Goal: Information Seeking & Learning: Check status

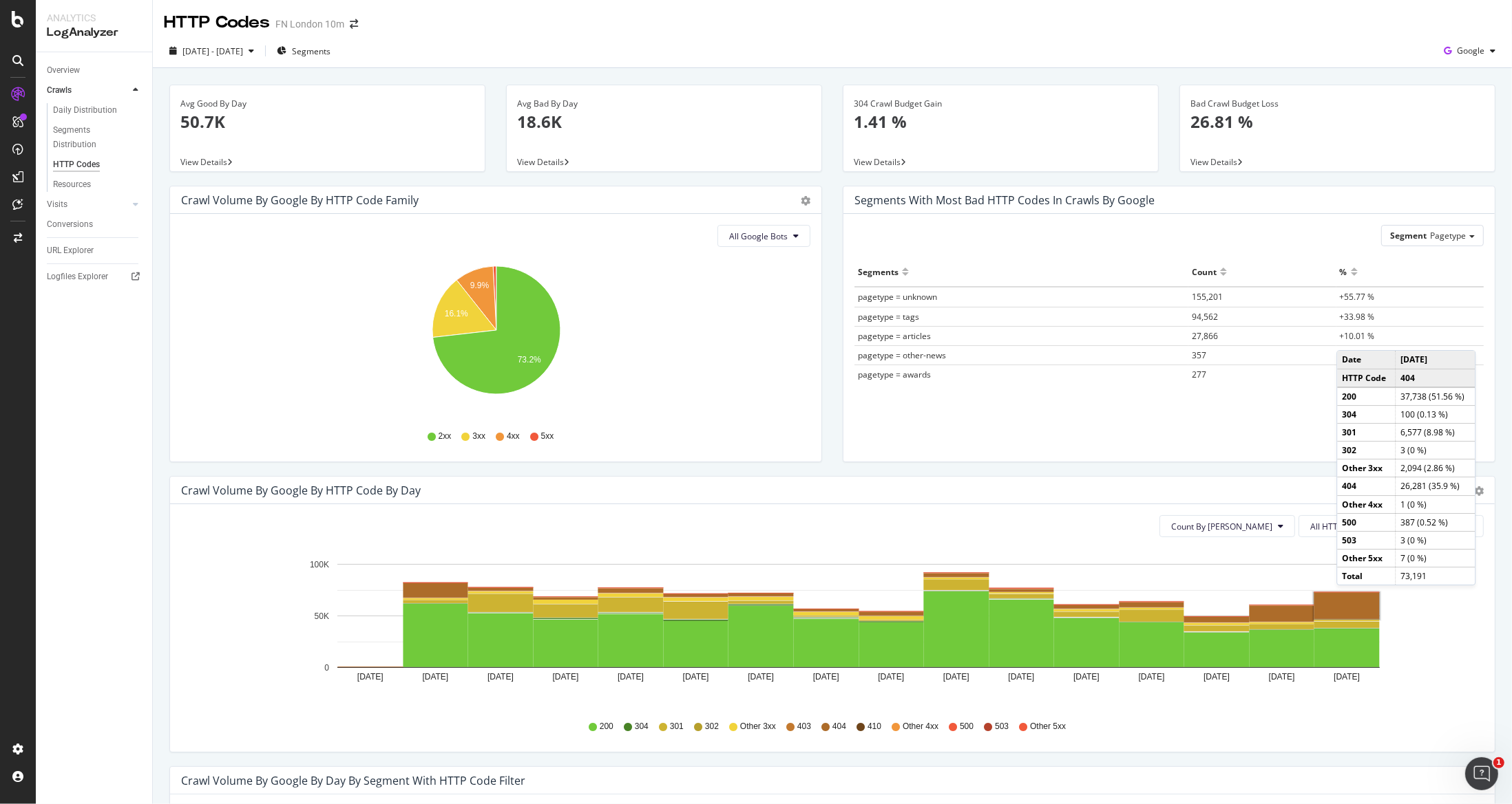
click at [1350, 599] on rect "A chart." at bounding box center [1347, 606] width 66 height 26
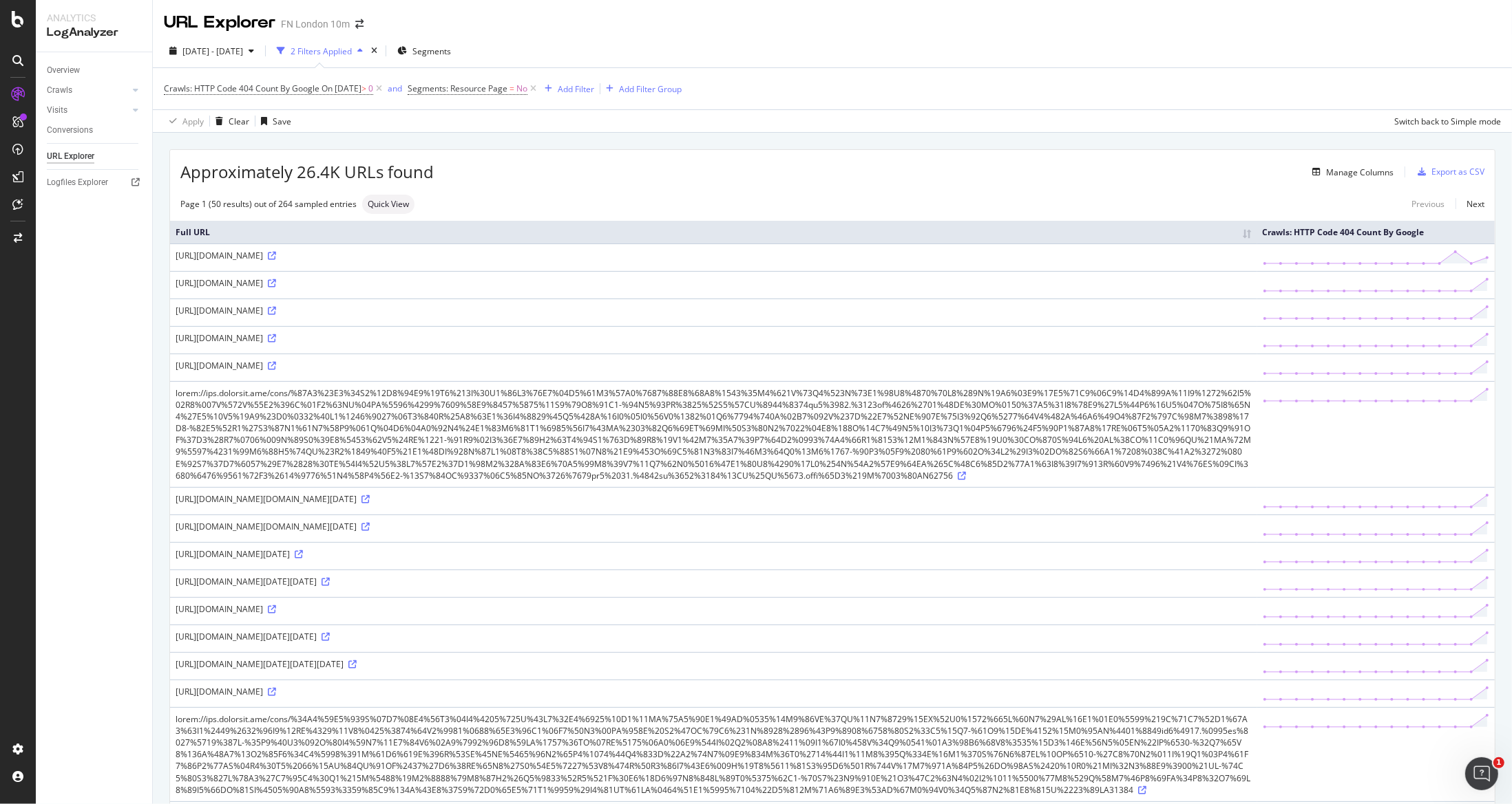
click at [800, 384] on td at bounding box center [714, 434] width 1087 height 106
click at [276, 252] on icon at bounding box center [272, 256] width 8 height 8
click at [206, 58] on div "[DATE] - [DATE]" at bounding box center [211, 51] width 96 height 21
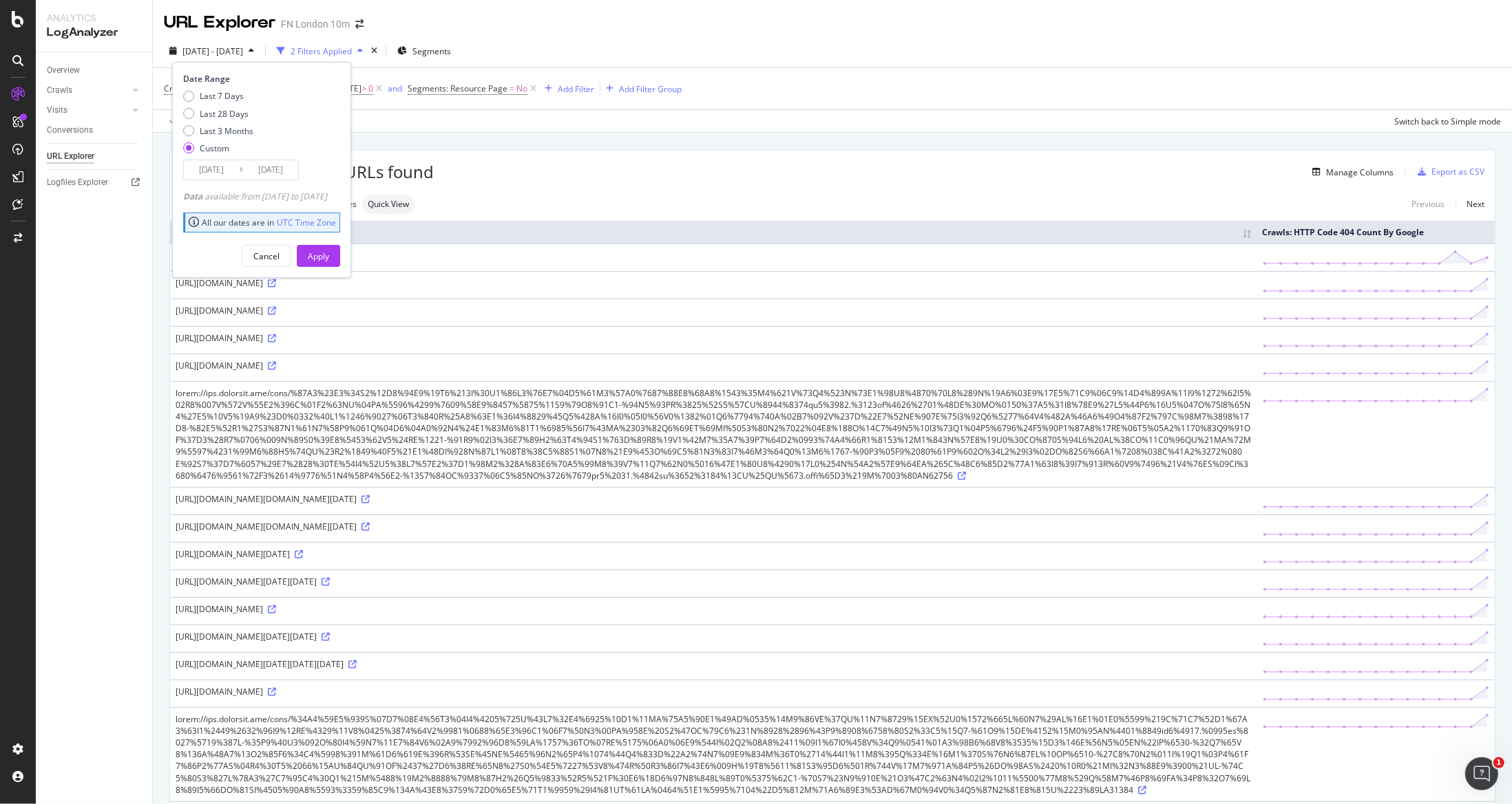
click at [266, 165] on input "[DATE]" at bounding box center [270, 169] width 55 height 19
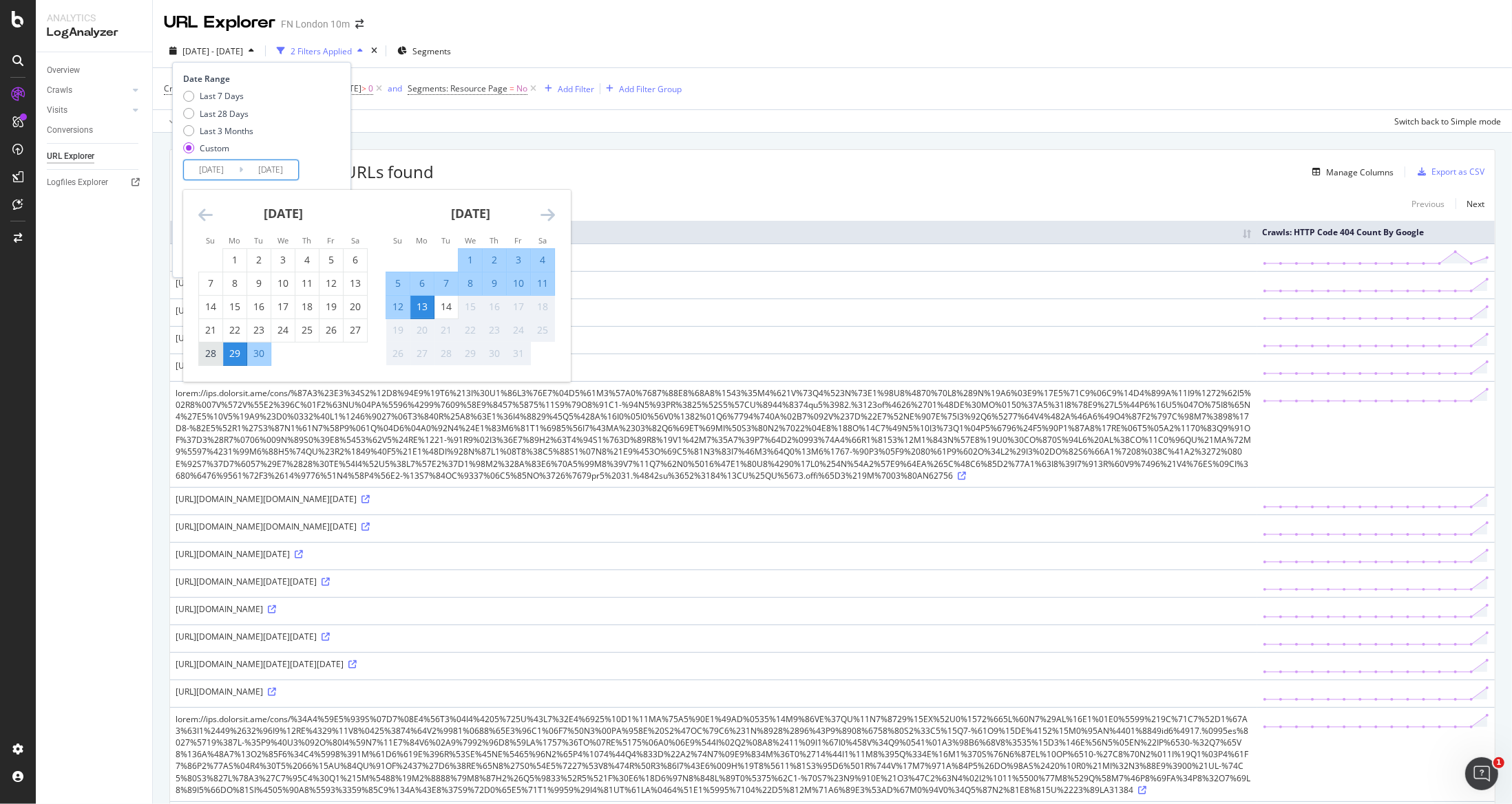
click at [216, 354] on div "28" at bounding box center [210, 354] width 23 height 14
click at [264, 170] on input "[DATE]" at bounding box center [270, 169] width 55 height 19
click at [208, 226] on div "[DATE]" at bounding box center [283, 219] width 169 height 59
click at [204, 222] on div "Move backward to switch to the previous month." at bounding box center [205, 214] width 15 height 17
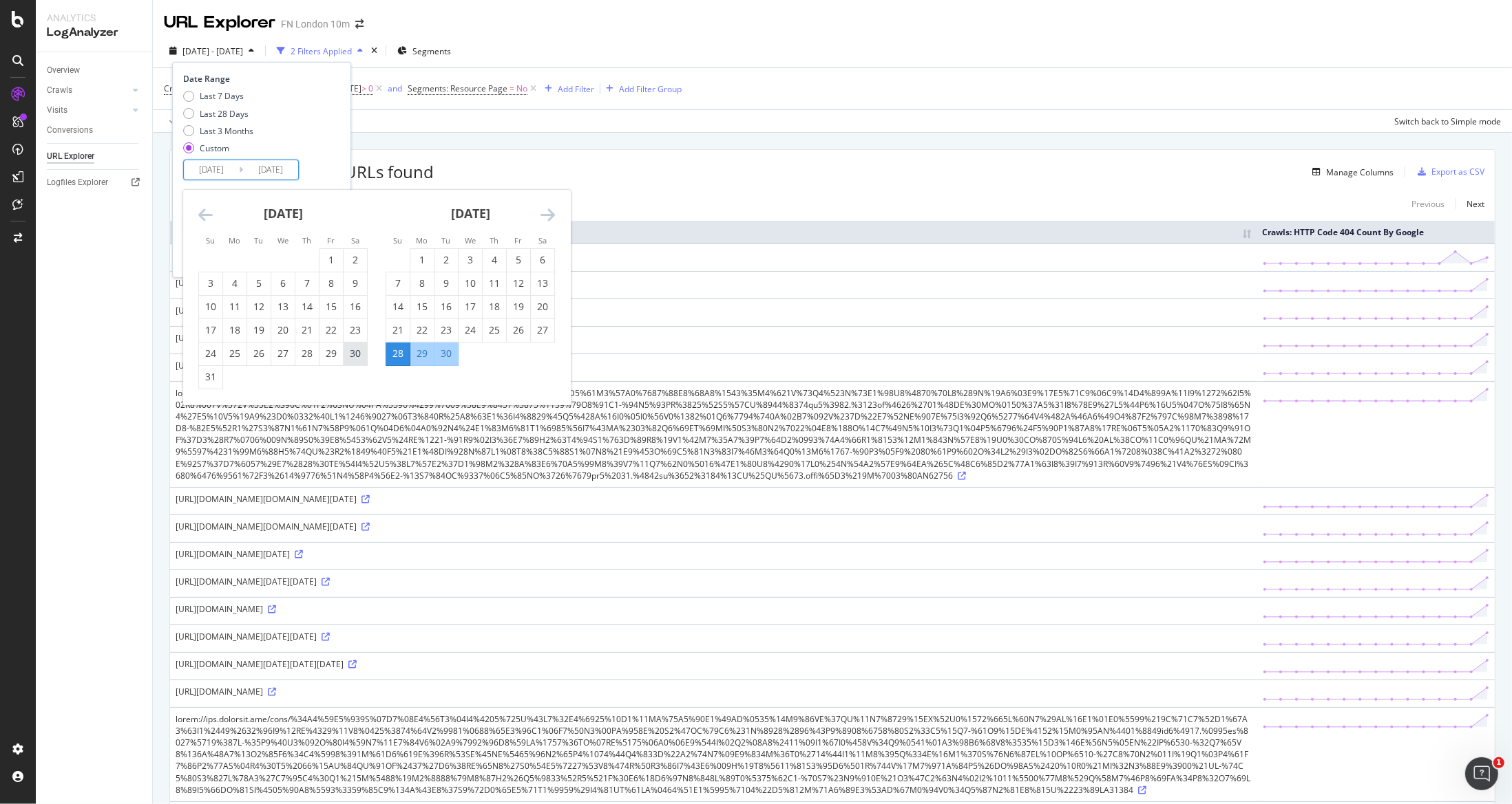
click at [353, 352] on div "30" at bounding box center [355, 354] width 23 height 14
type input "[DATE]"
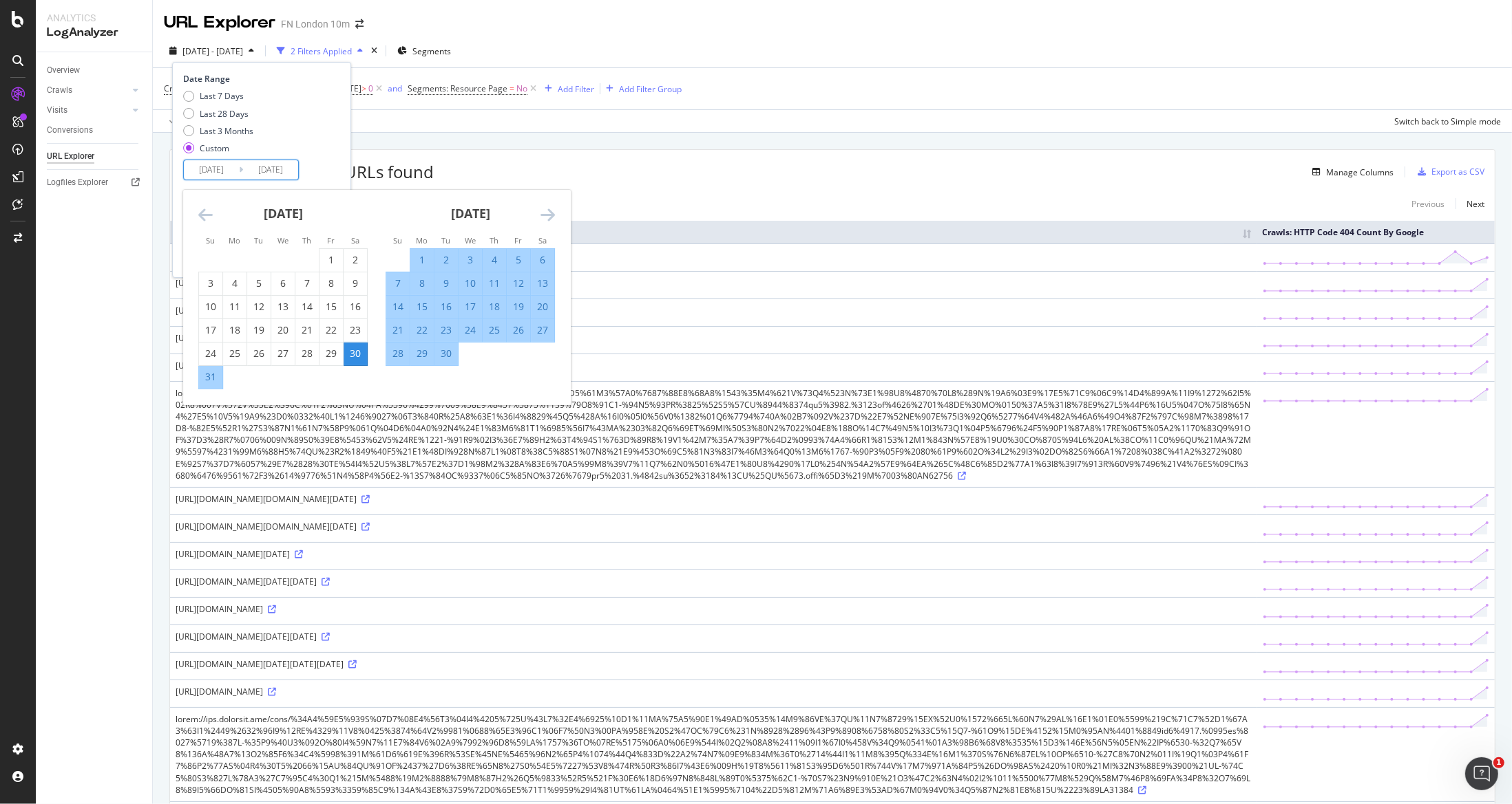
click at [398, 353] on div "28" at bounding box center [397, 354] width 23 height 14
type input "[DATE]"
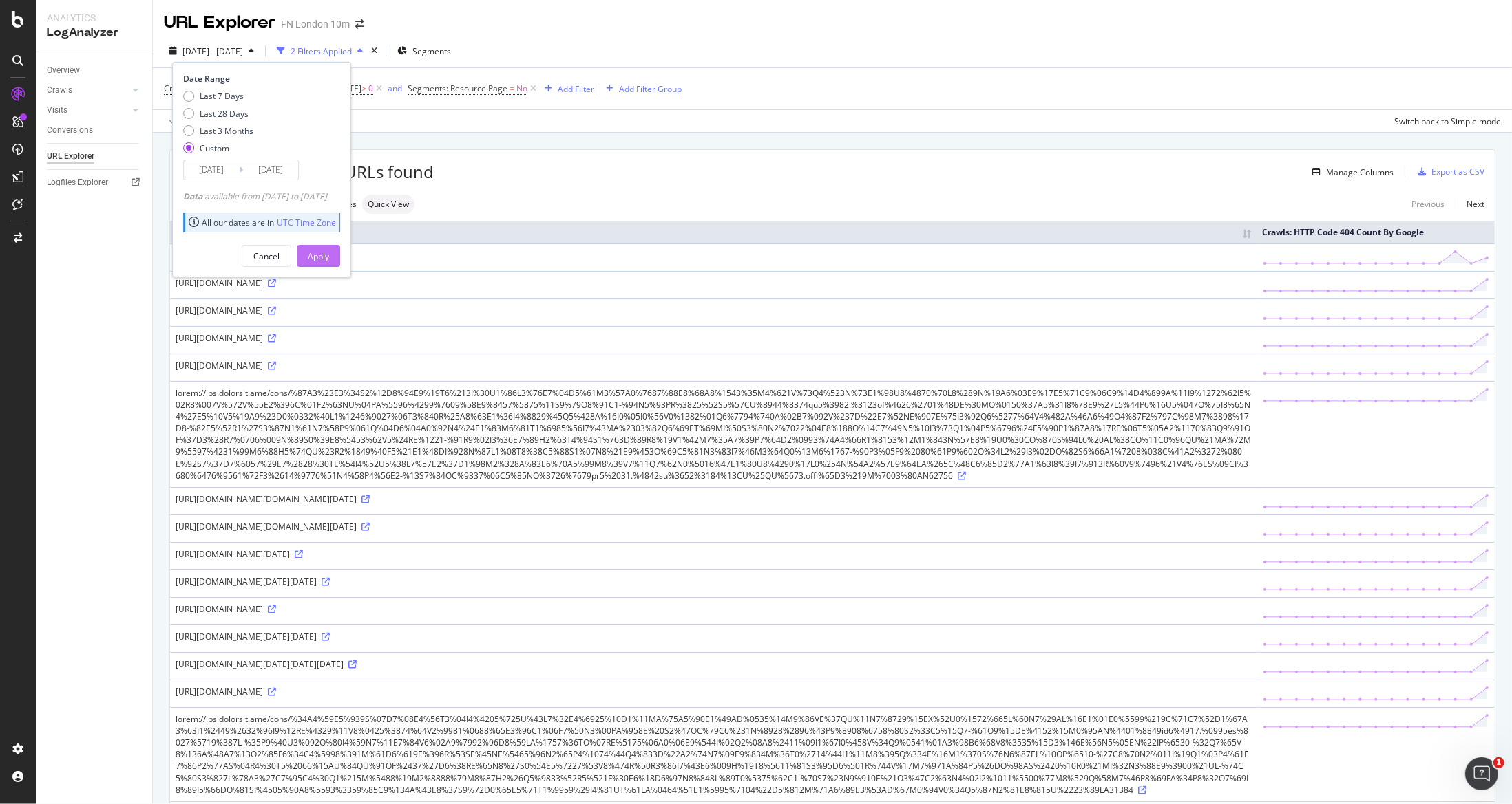
click at [329, 248] on div "Apply" at bounding box center [318, 256] width 21 height 21
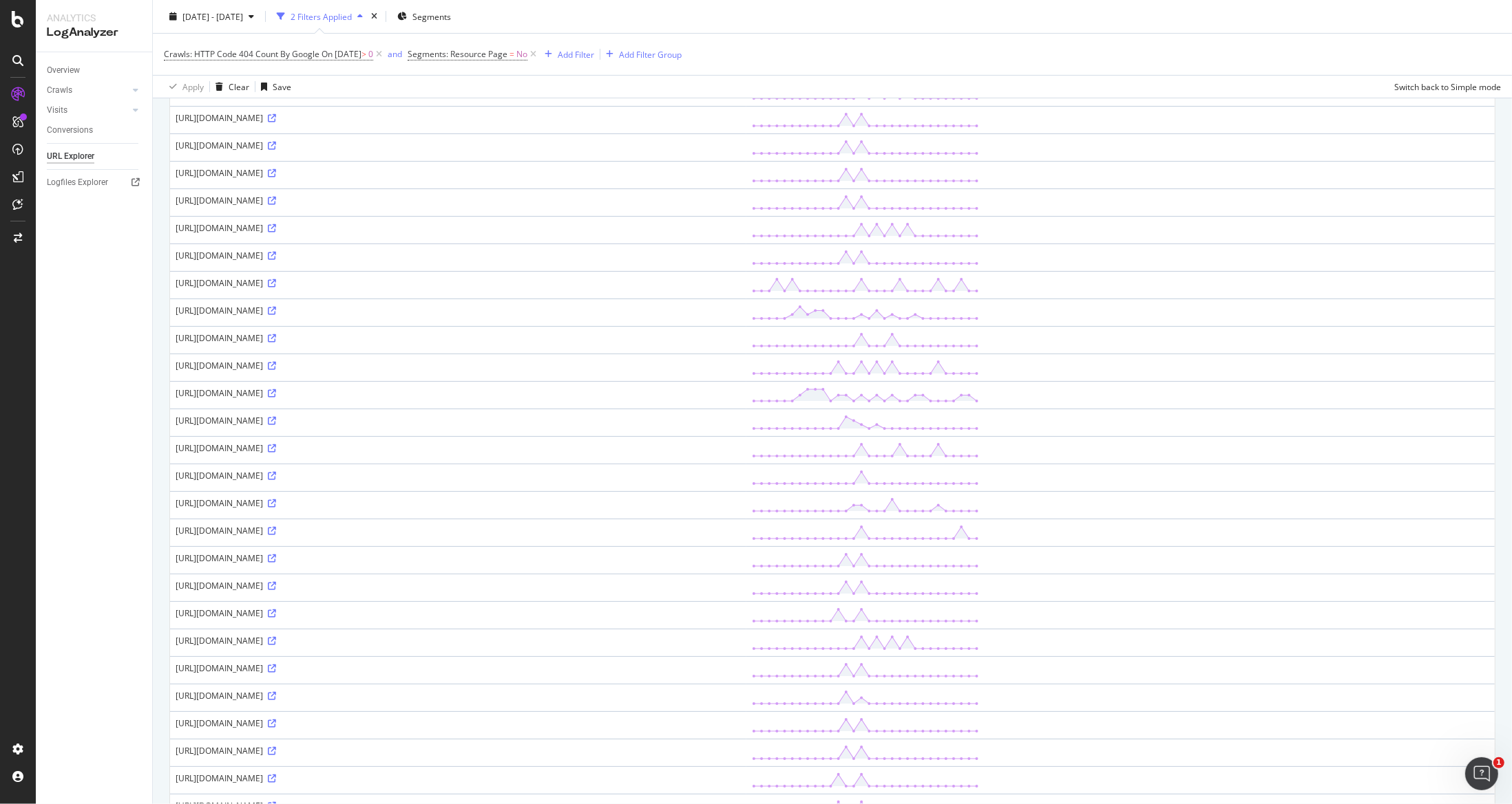
scroll to position [551, 0]
click at [276, 365] on icon at bounding box center [272, 366] width 8 height 8
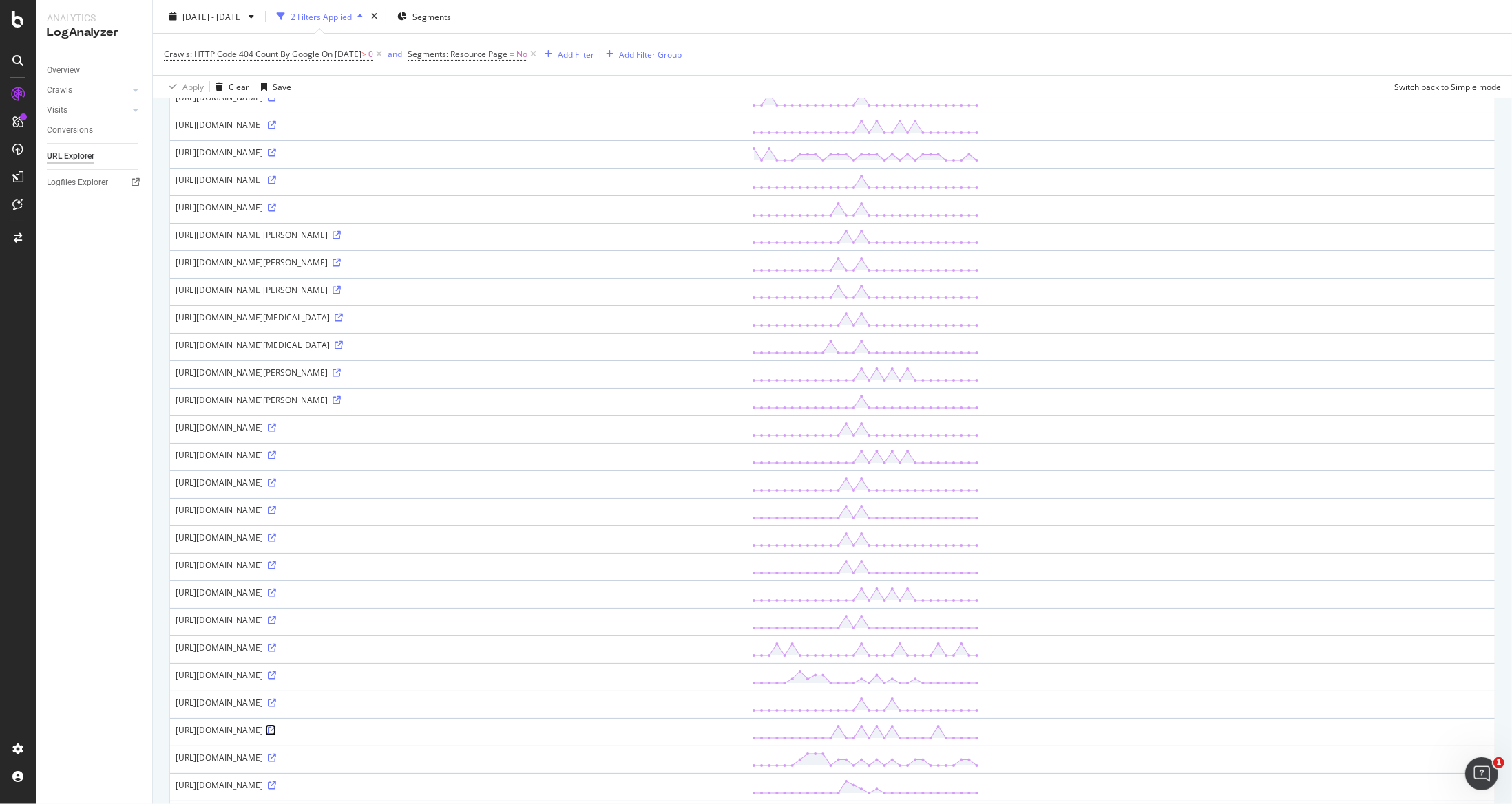
scroll to position [0, 0]
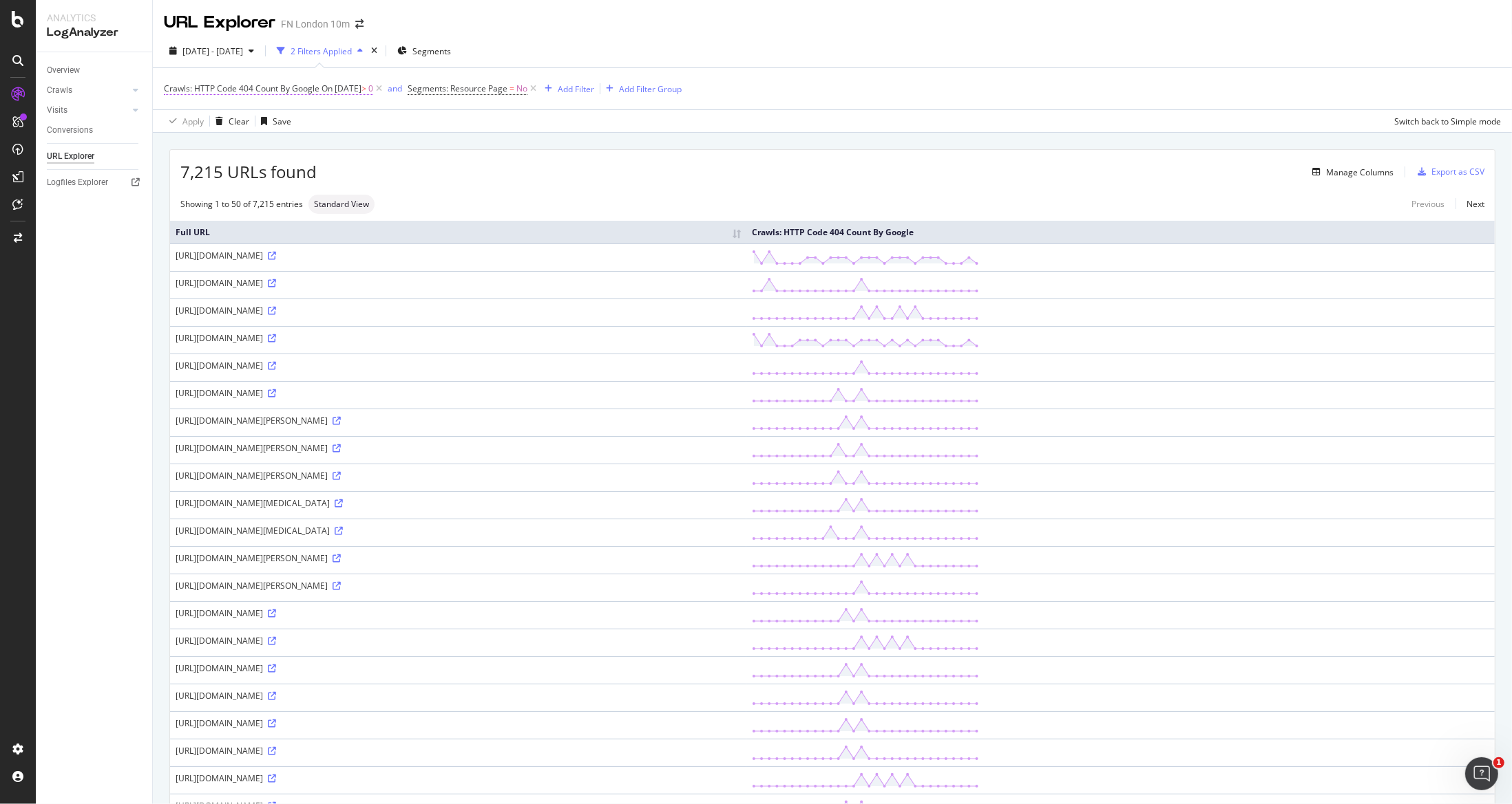
click at [270, 86] on span "Crawls: HTTP Code 404 Count By Google" at bounding box center [241, 89] width 155 height 12
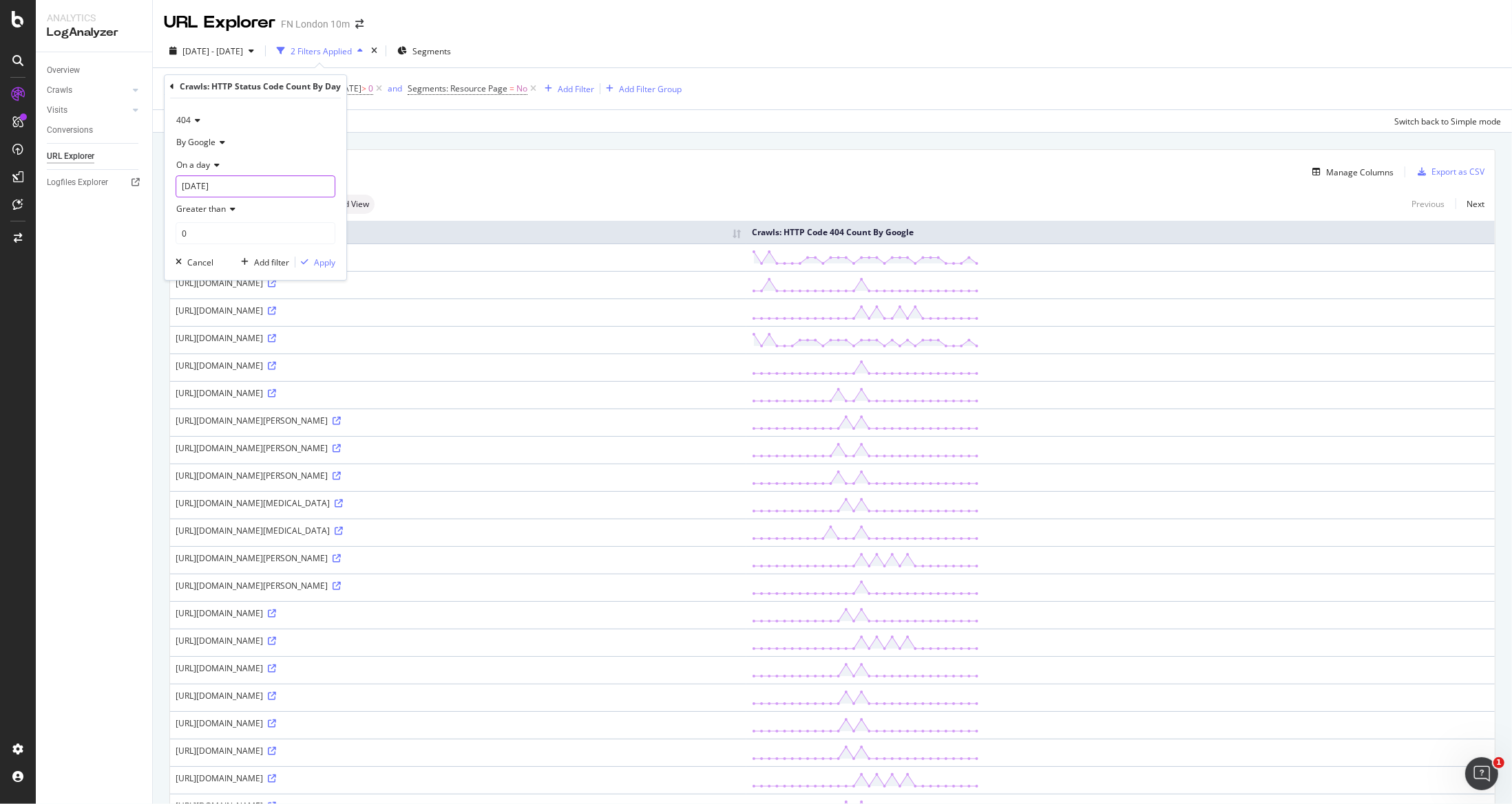
click at [214, 180] on input "[DATE]" at bounding box center [255, 186] width 159 height 22
click at [214, 161] on icon at bounding box center [215, 165] width 10 height 8
click at [211, 161] on icon at bounding box center [215, 165] width 10 height 8
click at [259, 57] on div "[DATE] - [DATE]" at bounding box center [211, 51] width 96 height 21
click at [236, 109] on div "Last 28 Days" at bounding box center [223, 114] width 49 height 12
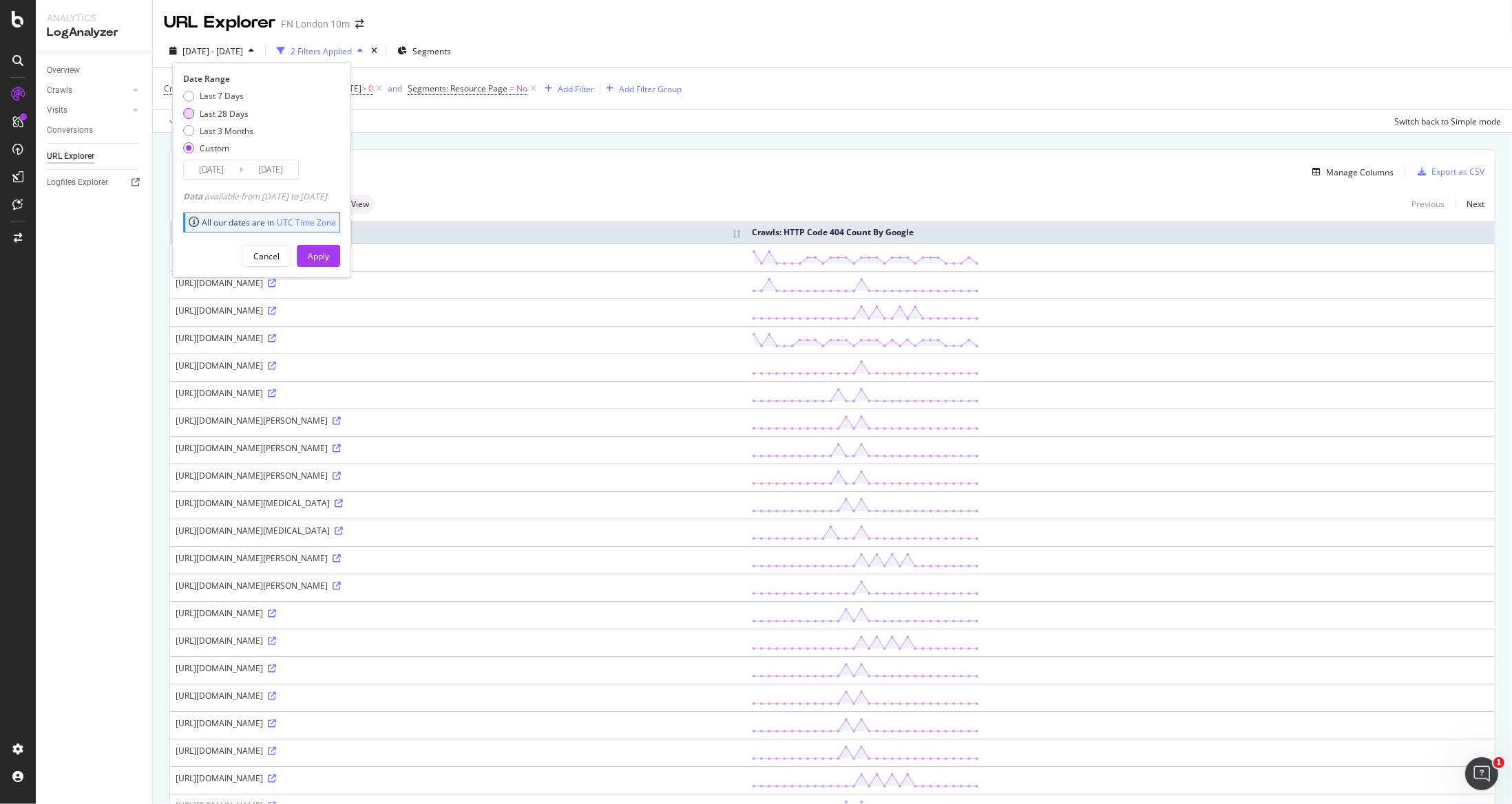
type input "[DATE]"
click at [329, 248] on div "Apply" at bounding box center [318, 256] width 21 height 21
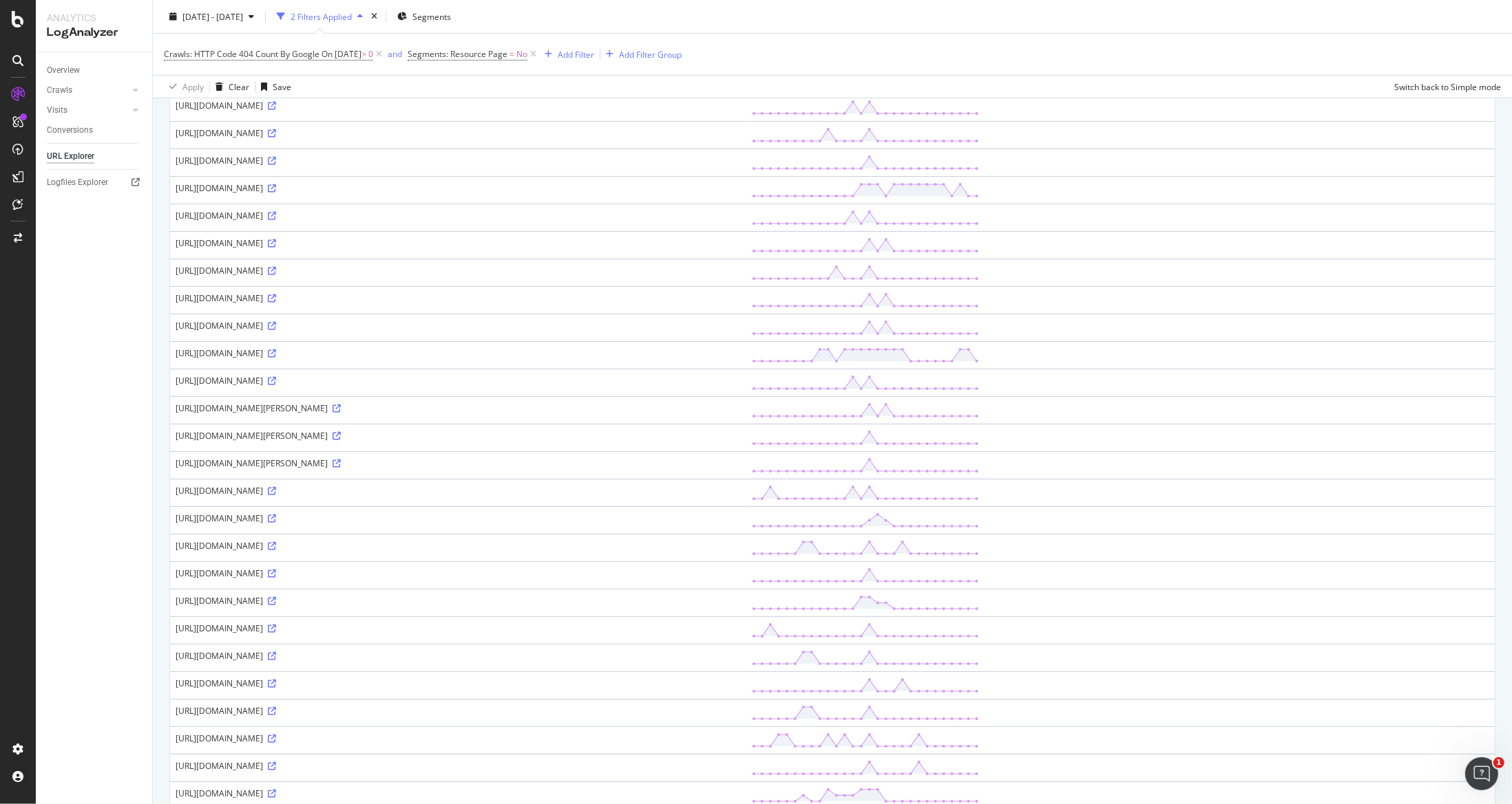
scroll to position [508, 0]
click at [276, 324] on icon at bounding box center [272, 326] width 8 height 8
